Goal: Transaction & Acquisition: Download file/media

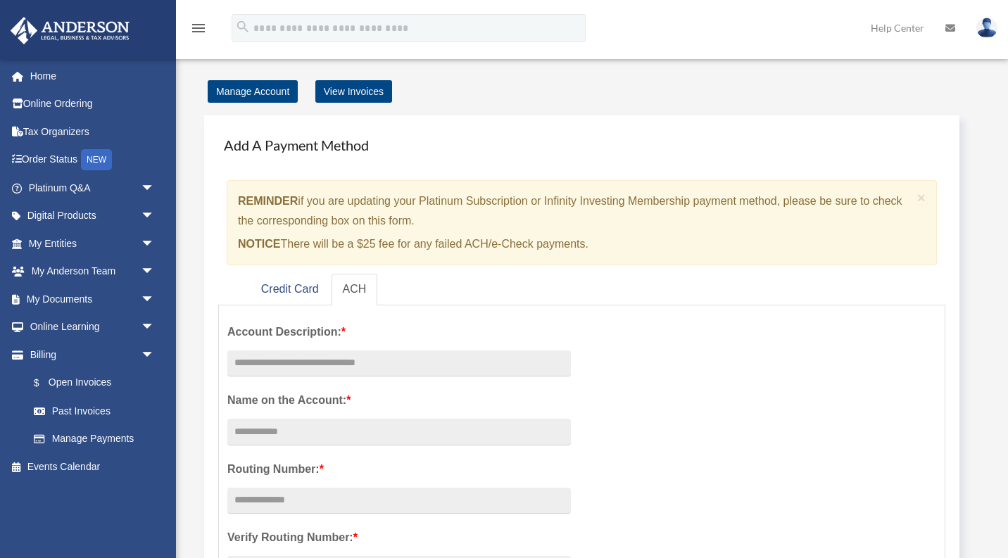
click at [151, 243] on span "arrow_drop_down" at bounding box center [155, 244] width 28 height 29
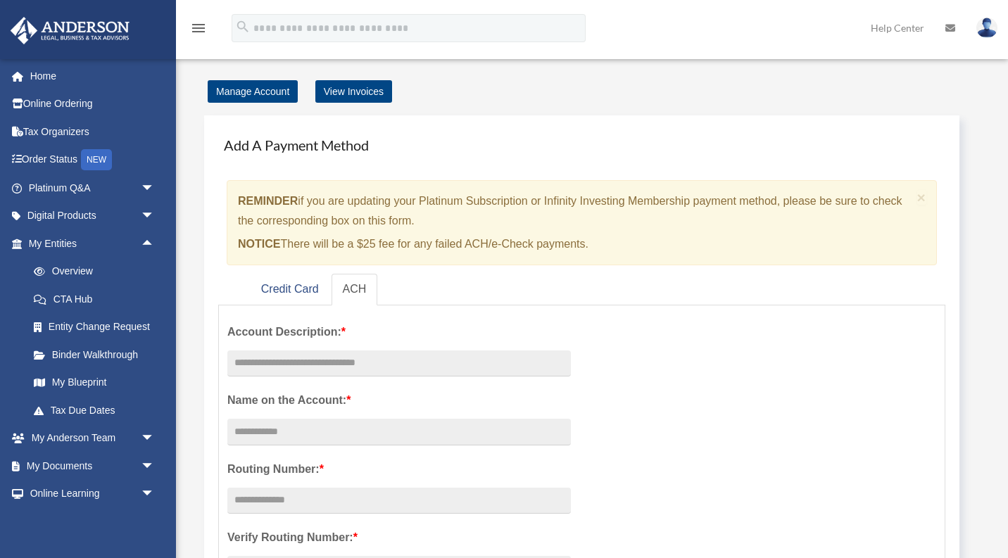
click at [80, 270] on link "Overview" at bounding box center [98, 272] width 156 height 28
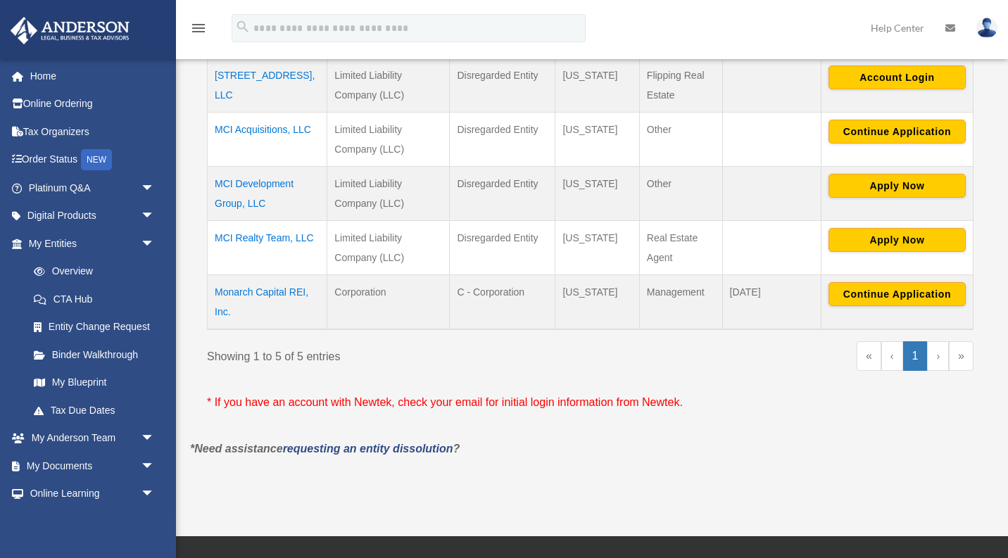
scroll to position [340, 0]
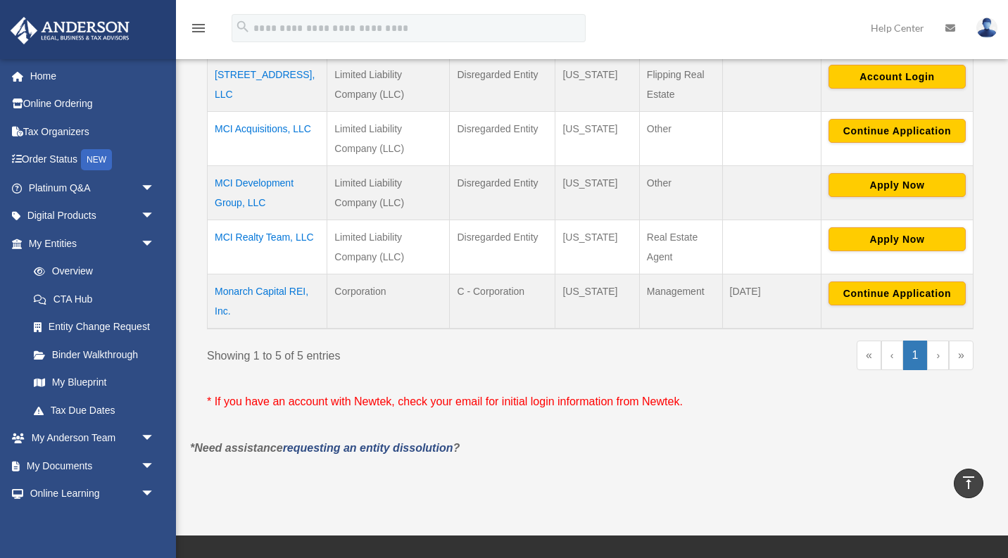
click at [142, 466] on span "arrow_drop_down" at bounding box center [155, 466] width 28 height 29
click at [64, 491] on link "Box" at bounding box center [98, 494] width 156 height 28
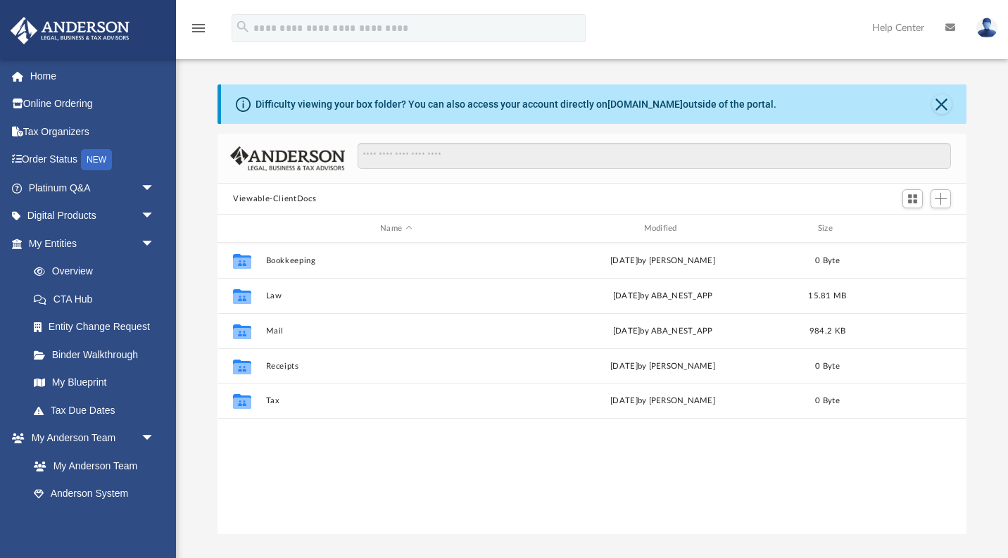
scroll to position [1, 1]
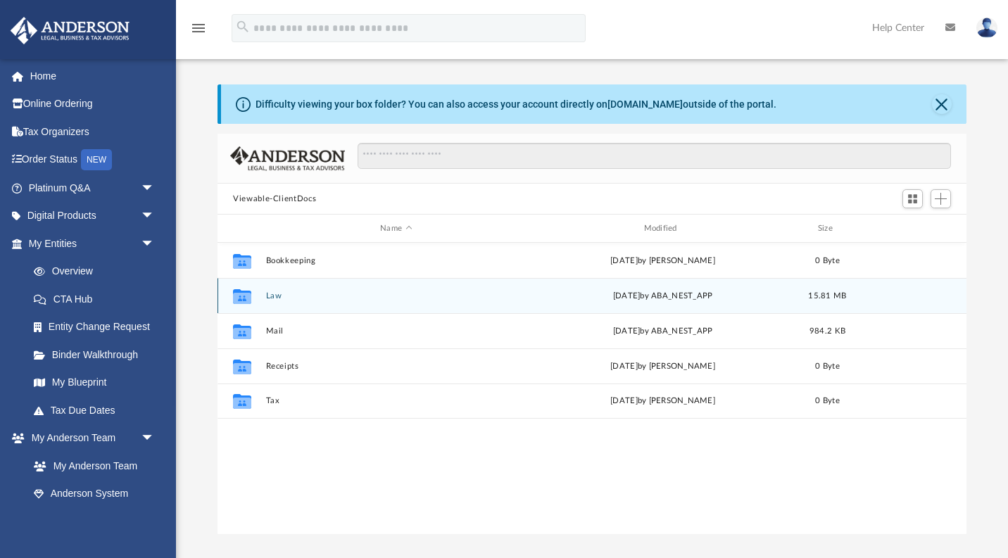
click at [275, 296] on button "Law" at bounding box center [396, 295] width 260 height 9
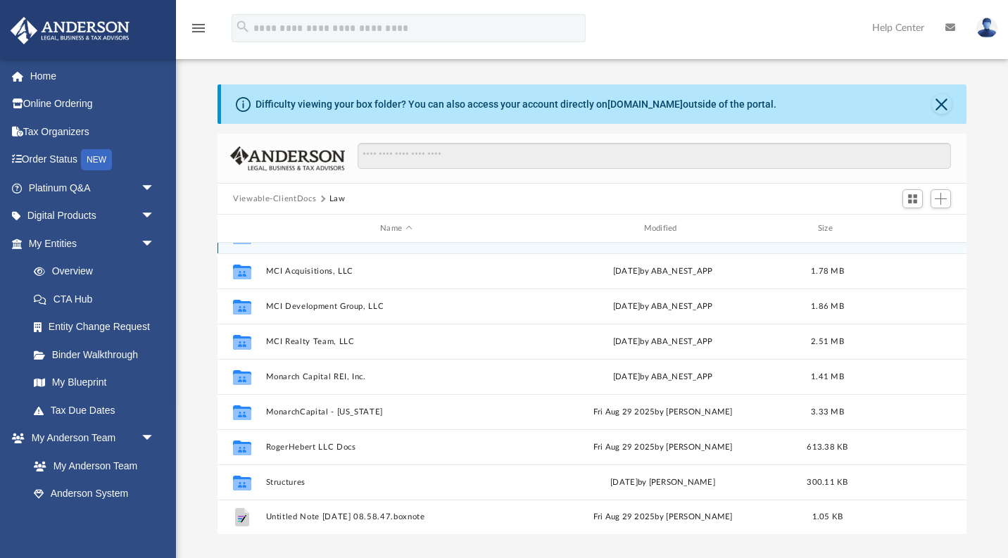
scroll to position [25, 0]
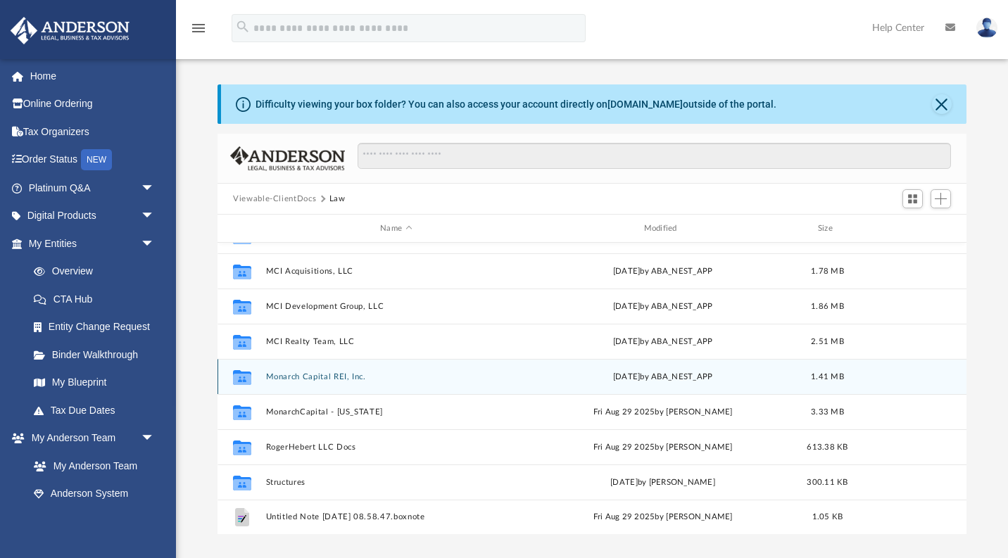
click at [347, 383] on div "Collaborated Folder Monarch Capital REI, Inc. [DATE] by ABA_NEST_APP 1.41 MB" at bounding box center [592, 376] width 749 height 35
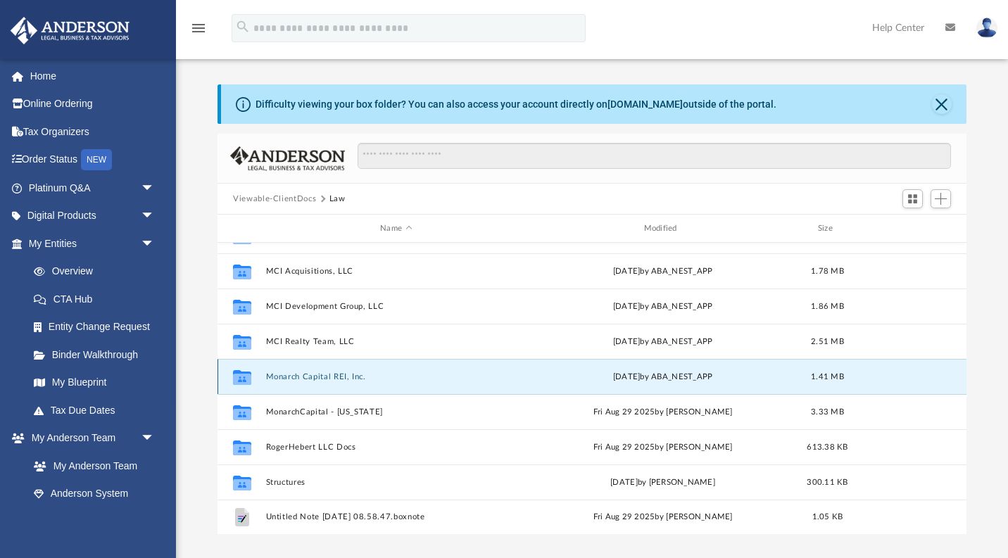
click at [349, 379] on button "Monarch Capital REI, Inc." at bounding box center [396, 376] width 260 height 9
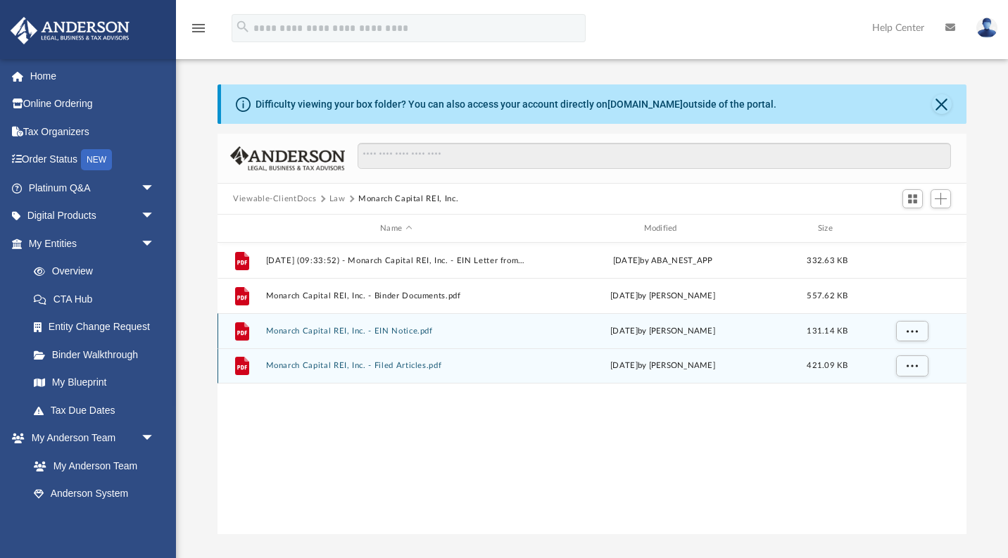
click at [421, 332] on button "Monarch Capital REI, Inc. - EIN Notice.pdf" at bounding box center [396, 331] width 260 height 9
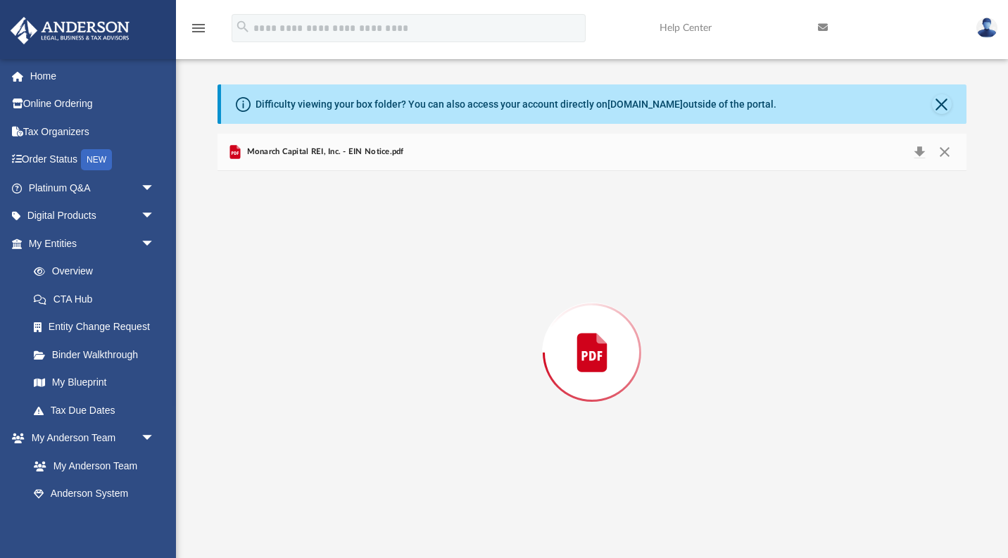
click at [421, 332] on div "Preview" at bounding box center [592, 352] width 749 height 363
click at [949, 153] on button "Close" at bounding box center [944, 153] width 25 height 22
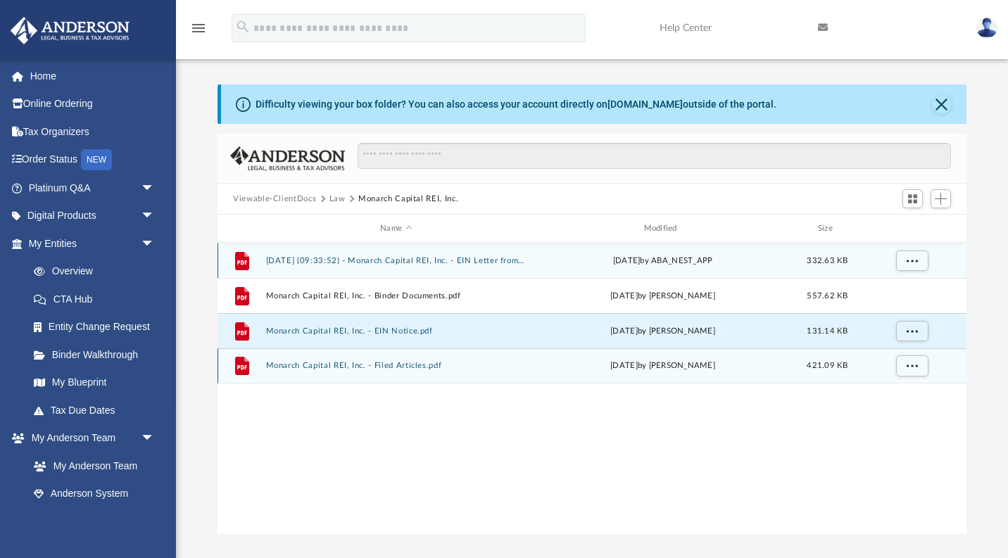
click at [501, 259] on button "[DATE] (09:33:52) - Monarch Capital REI, Inc. - EIN Letter from IRS.pdf" at bounding box center [396, 260] width 260 height 9
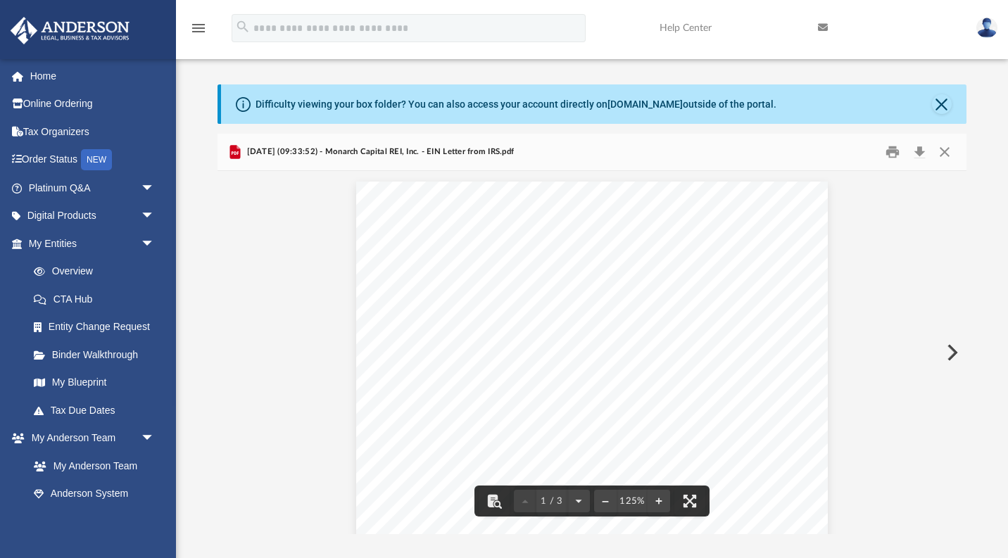
drag, startPoint x: 501, startPoint y: 259, endPoint x: 719, endPoint y: 276, distance: 218.9
click at [719, 276] on div "Page 1" at bounding box center [592, 493] width 472 height 622
drag, startPoint x: 719, startPoint y: 276, endPoint x: 658, endPoint y: 277, distance: 62.0
click at [658, 277] on div "Page 1" at bounding box center [592, 493] width 472 height 622
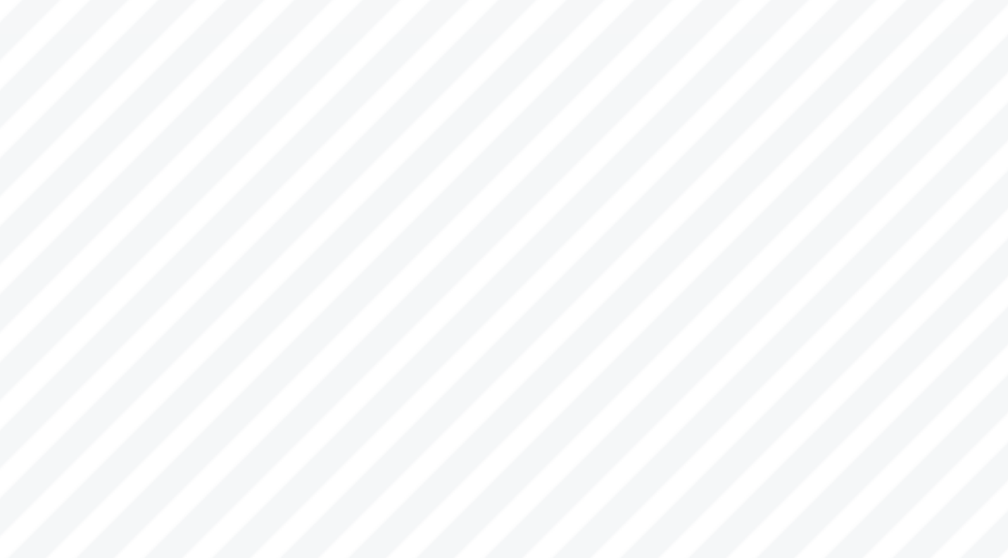
scroll to position [113, 0]
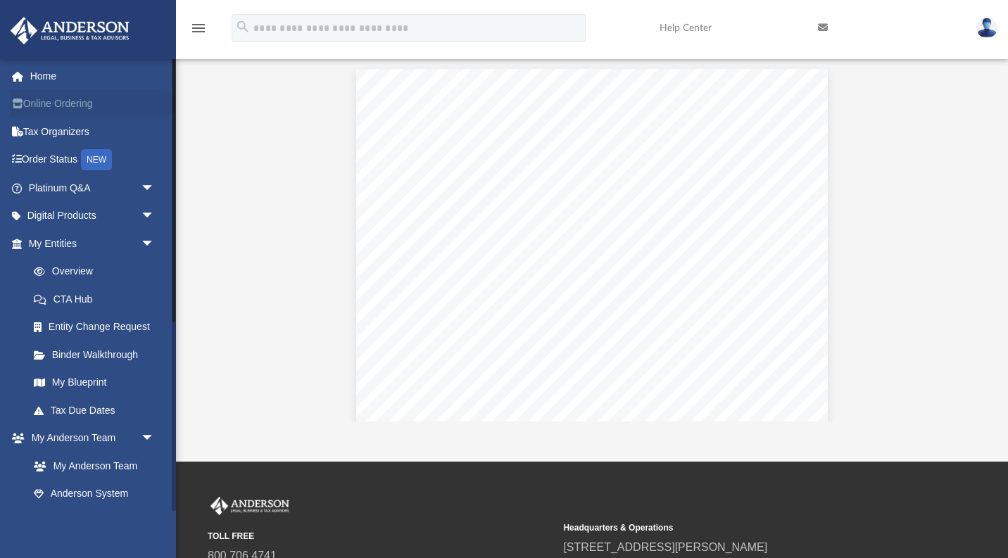
click at [69, 110] on link "Online Ordering" at bounding box center [93, 104] width 166 height 28
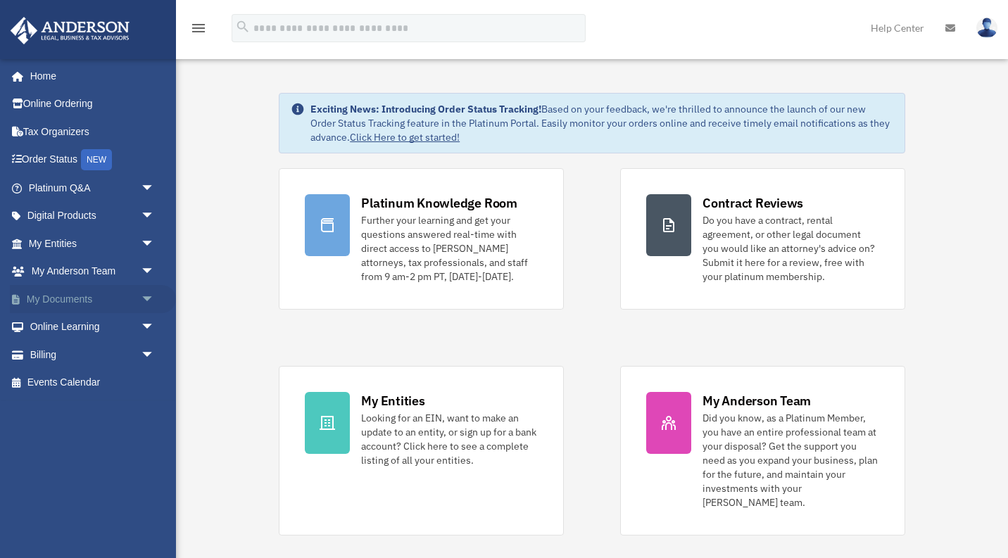
click at [156, 302] on span "arrow_drop_down" at bounding box center [155, 299] width 28 height 29
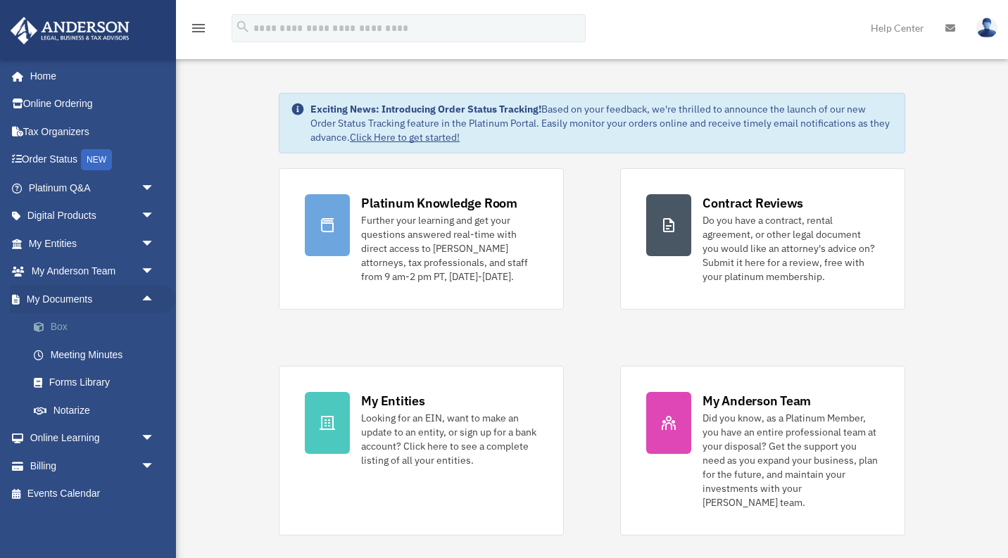
click at [60, 329] on link "Box" at bounding box center [98, 327] width 156 height 28
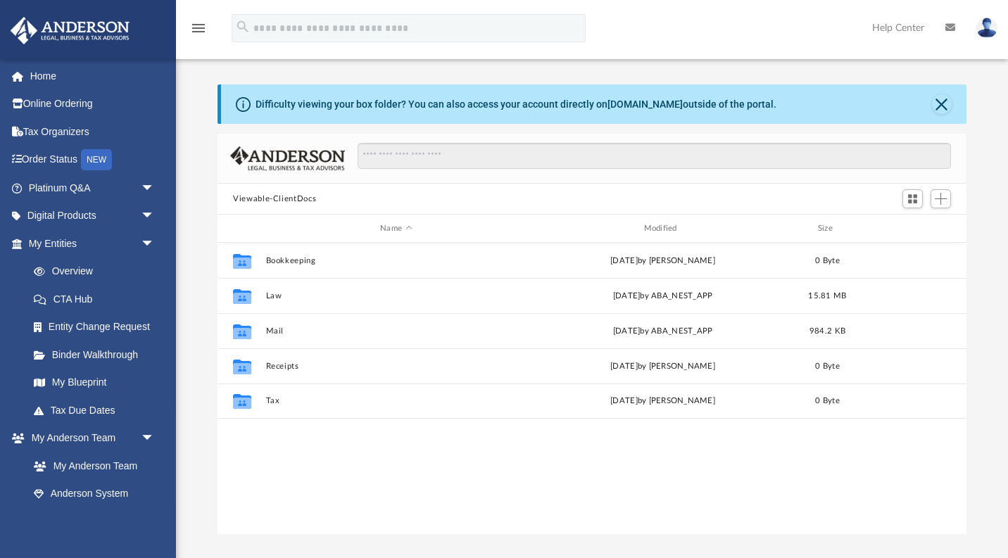
scroll to position [320, 749]
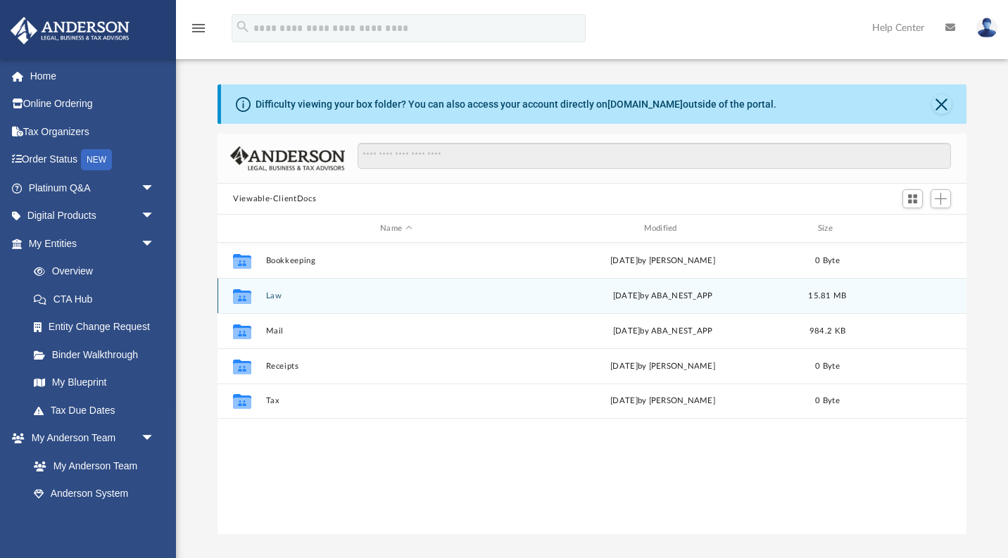
click at [276, 299] on button "Law" at bounding box center [396, 295] width 260 height 9
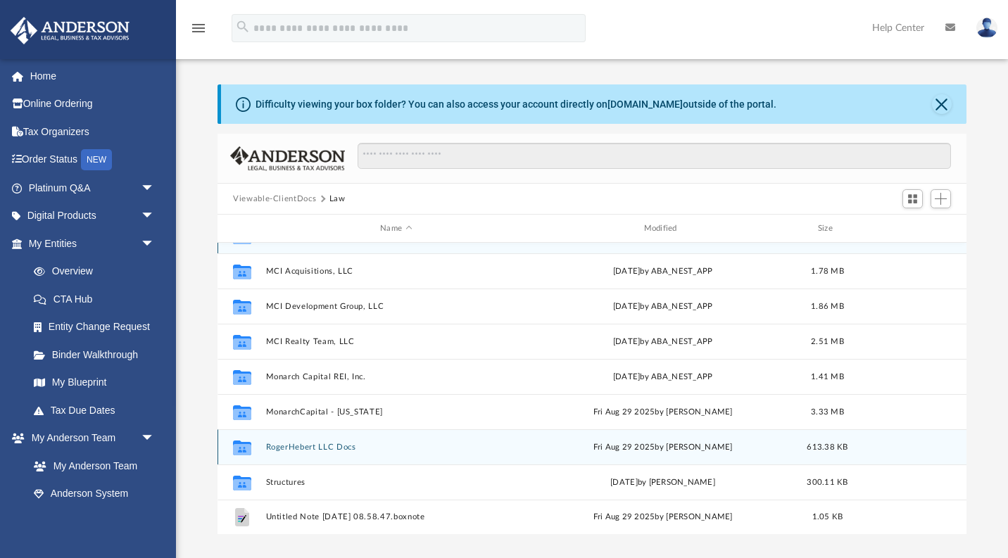
scroll to position [25, 0]
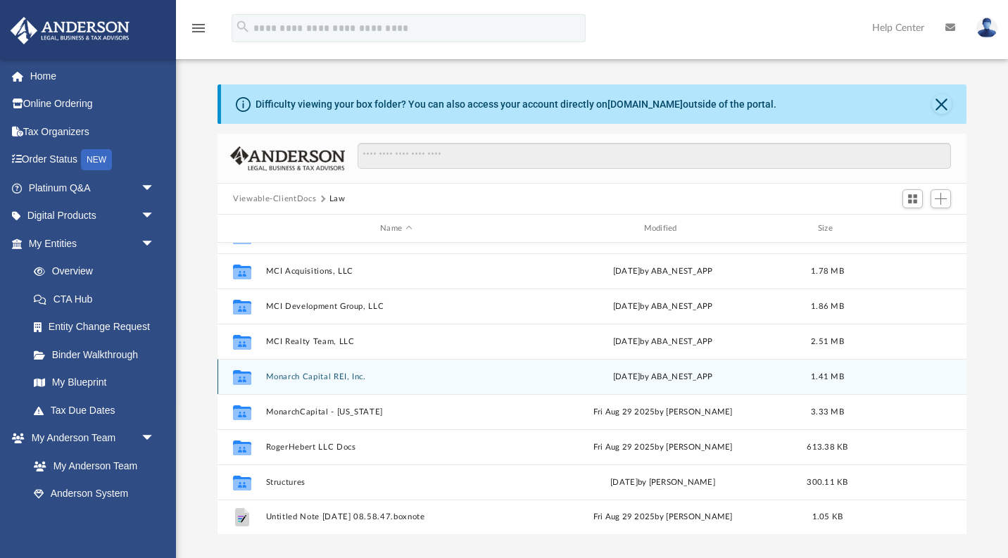
click at [348, 378] on button "Monarch Capital REI, Inc." at bounding box center [396, 376] width 260 height 9
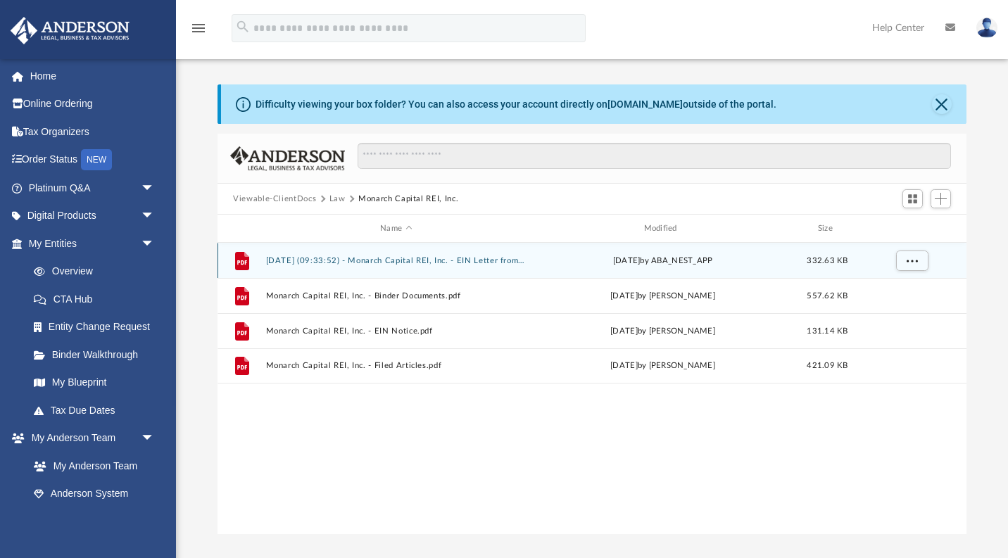
scroll to position [0, 0]
click at [484, 261] on button "[DATE] (09:33:52) - Monarch Capital REI, Inc. - EIN Letter from IRS.pdf" at bounding box center [396, 260] width 260 height 9
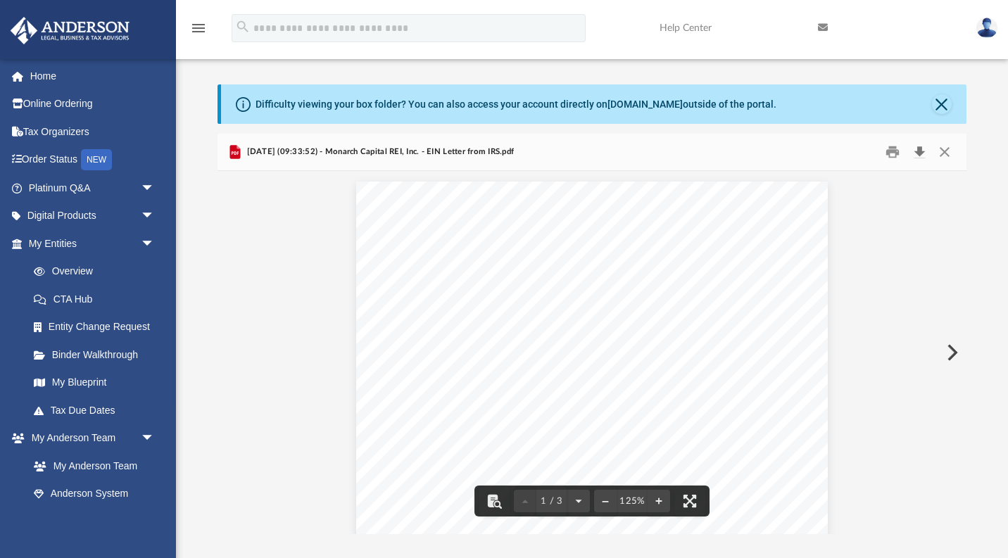
click at [922, 149] on button "Download" at bounding box center [919, 153] width 25 height 22
